Goal: Task Accomplishment & Management: Manage account settings

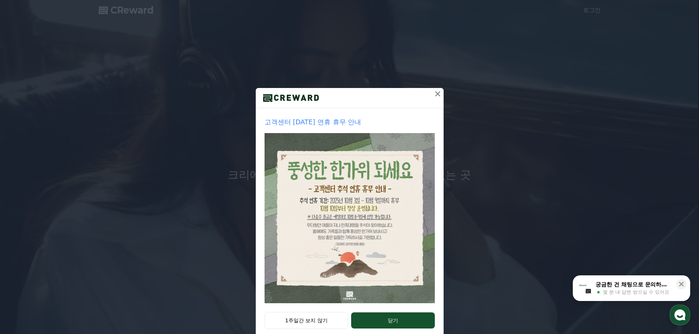
scroll to position [15, 0]
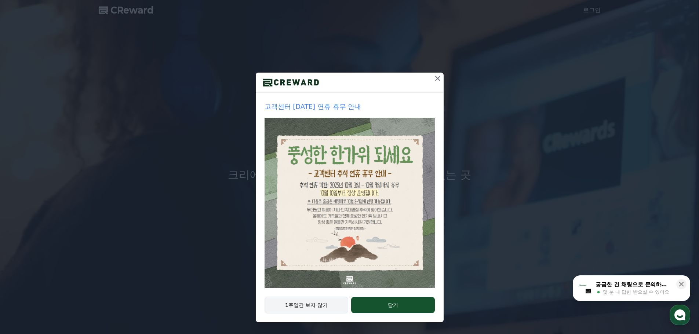
click at [321, 306] on button "1주일간 보지 않기" at bounding box center [307, 305] width 84 height 17
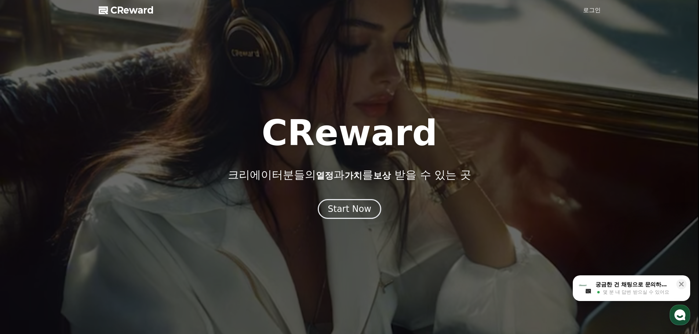
click at [589, 12] on link "로그인" at bounding box center [592, 10] width 18 height 9
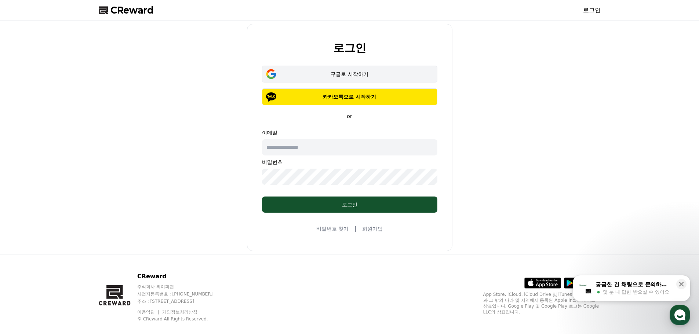
click at [356, 72] on div "구글로 시작하기" at bounding box center [350, 73] width 154 height 7
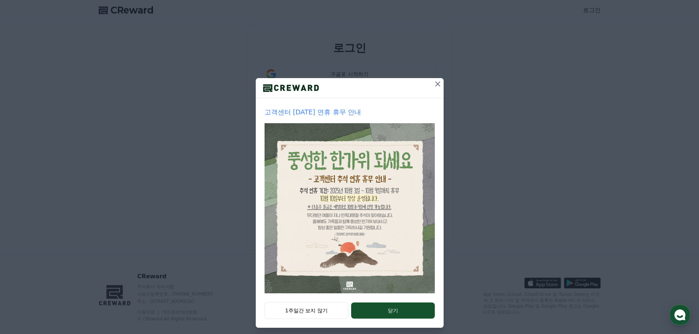
scroll to position [15, 0]
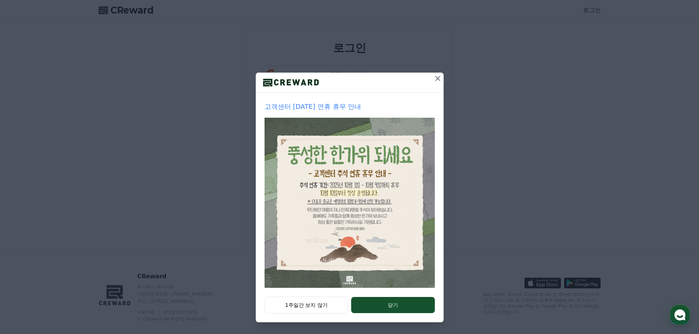
click at [434, 80] on icon at bounding box center [438, 78] width 9 height 9
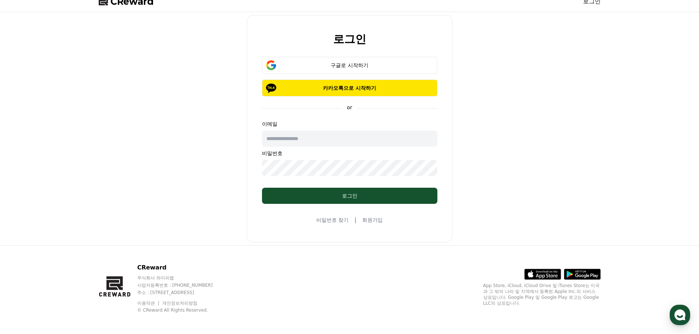
scroll to position [11, 0]
